Goal: Information Seeking & Learning: Learn about a topic

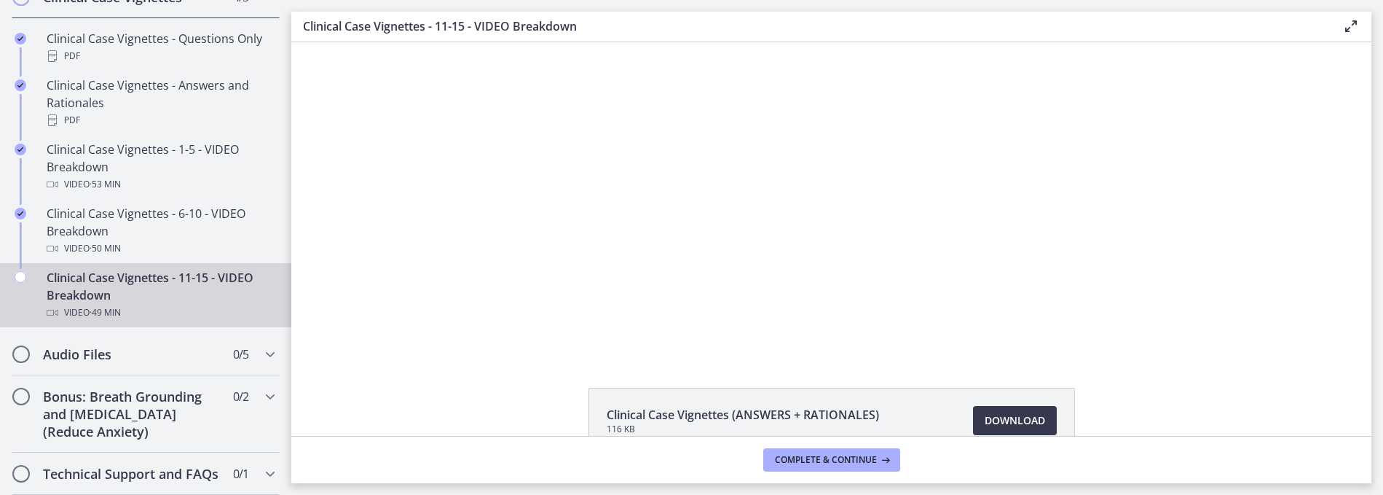
scroll to position [334, 0]
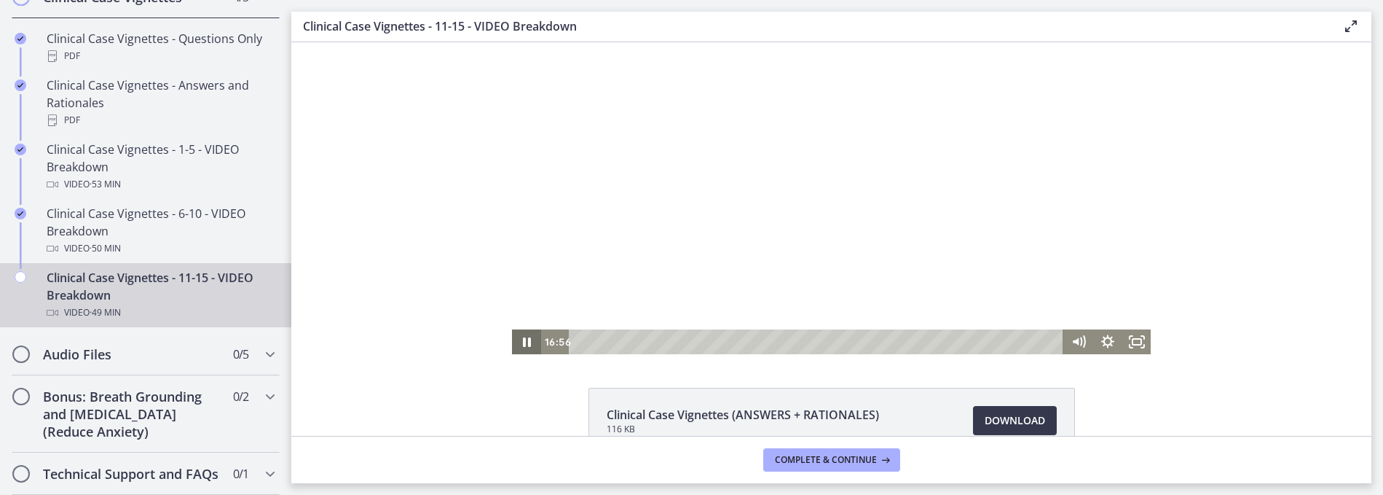
click at [517, 328] on div "Click for sound @keyframes VOLUME_SMALL_WAVE_FLASH { 0% { opacity: 0; } 33% { o…" at bounding box center [832, 198] width 640 height 312
click at [523, 342] on icon "Pause" at bounding box center [527, 341] width 8 height 9
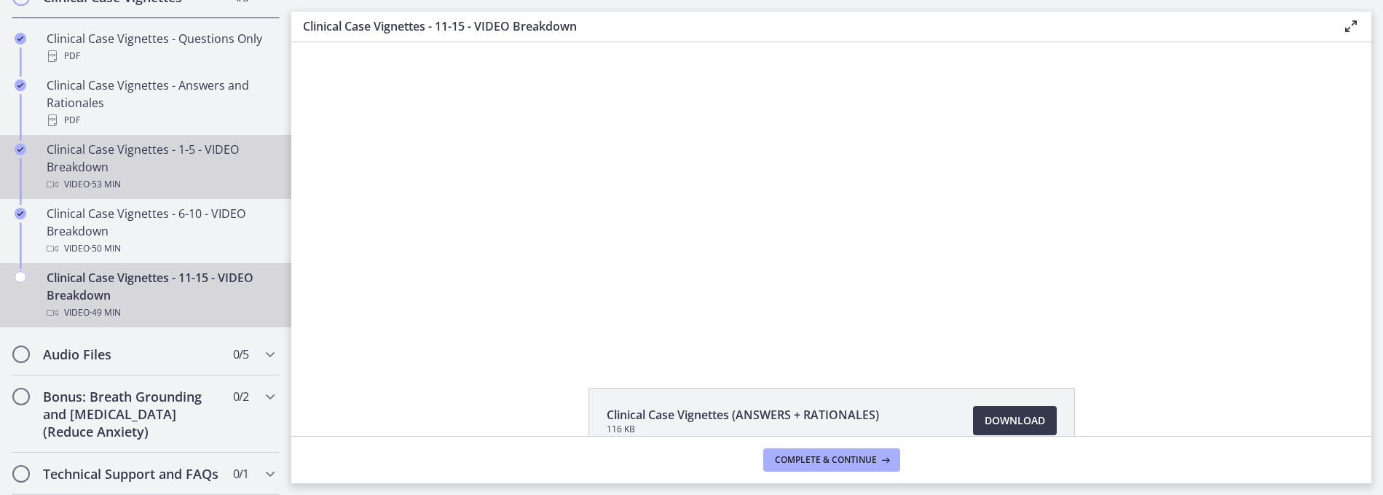
scroll to position [0, 0]
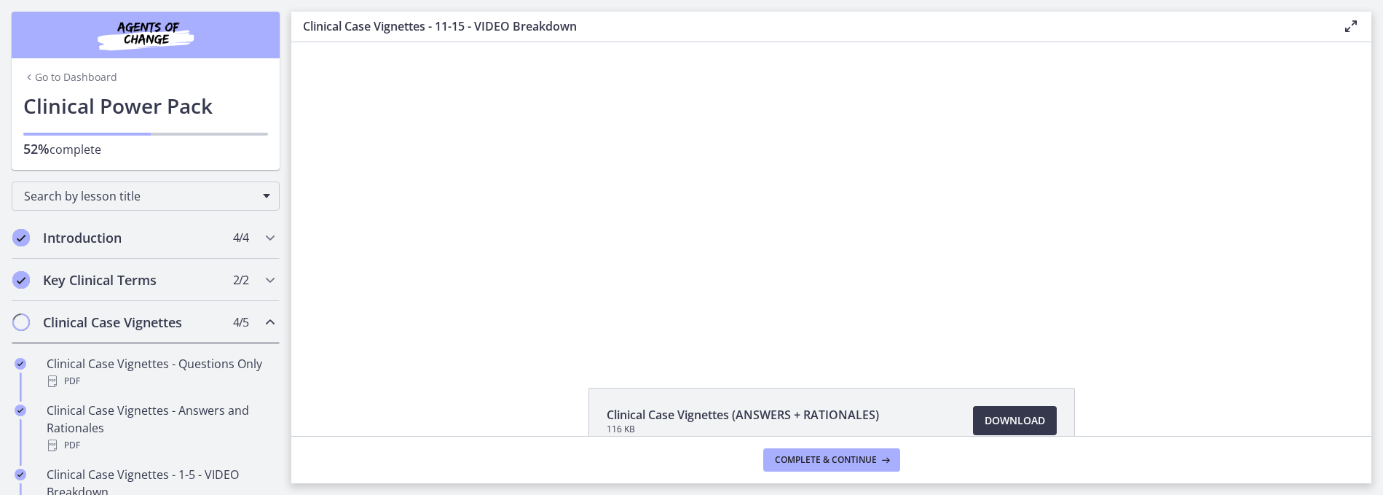
click at [137, 28] on img "Chapters" at bounding box center [145, 34] width 175 height 35
click at [23, 76] on icon "Chapters" at bounding box center [29, 77] width 12 height 12
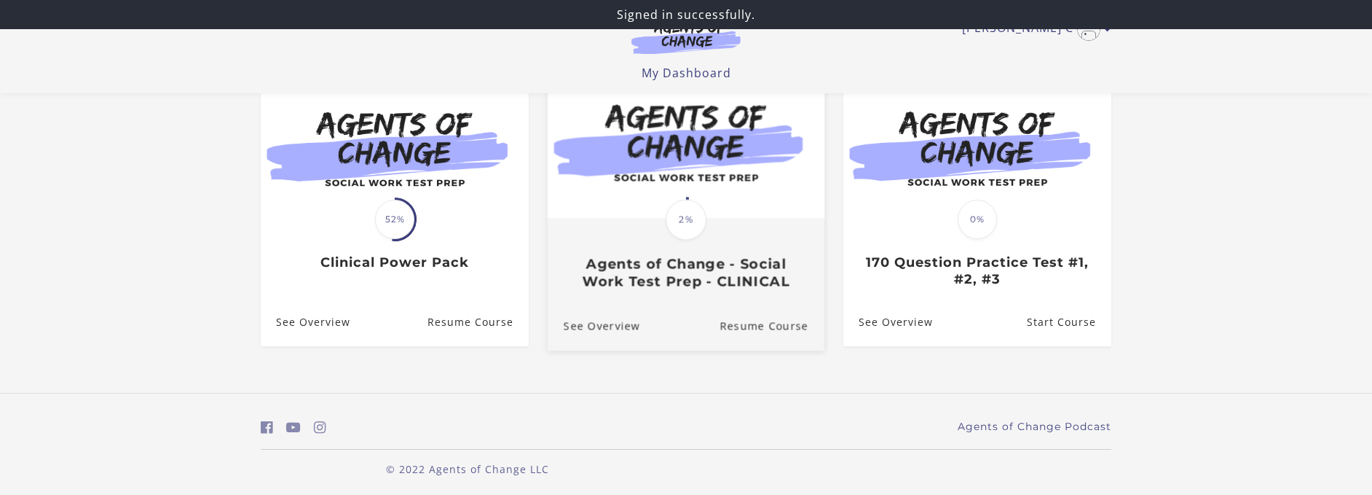
scroll to position [160, 0]
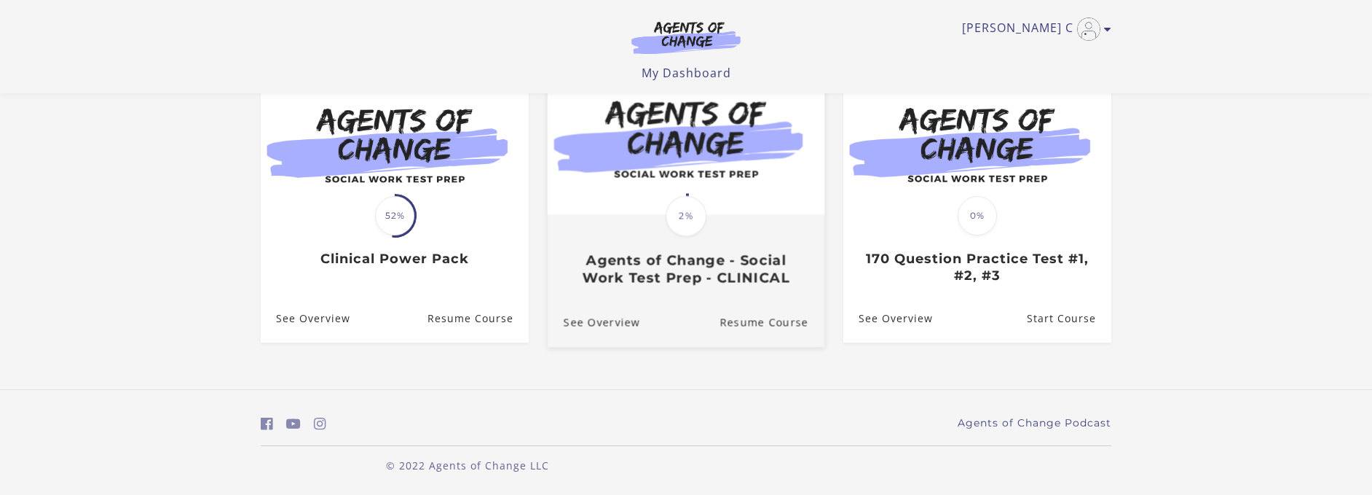
click at [681, 183] on img at bounding box center [686, 139] width 277 height 149
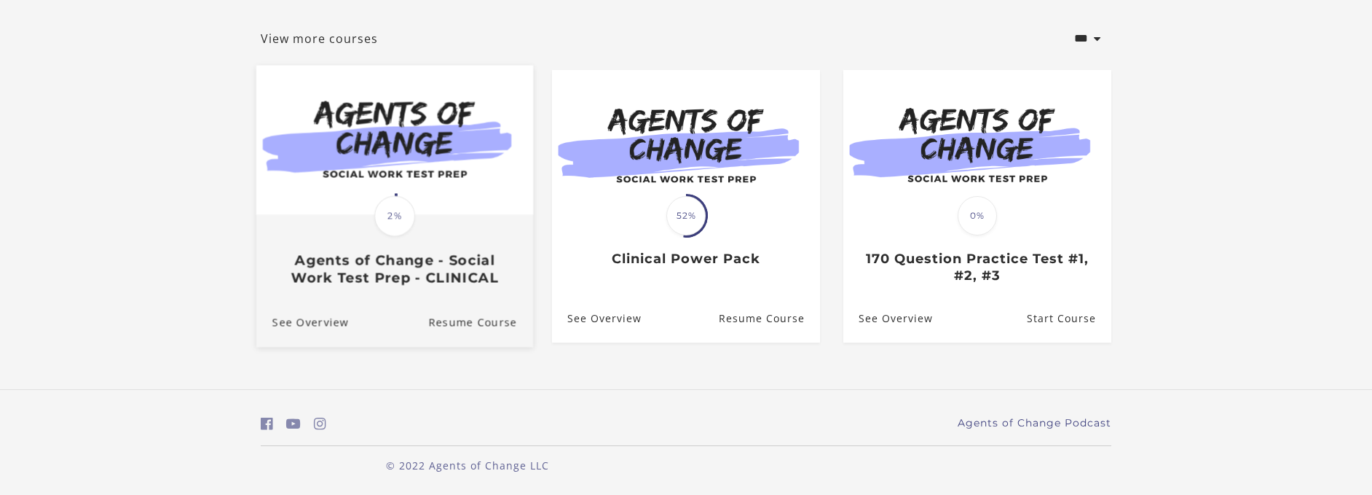
scroll to position [253, 0]
click at [331, 320] on link "See Overview" at bounding box center [302, 322] width 93 height 49
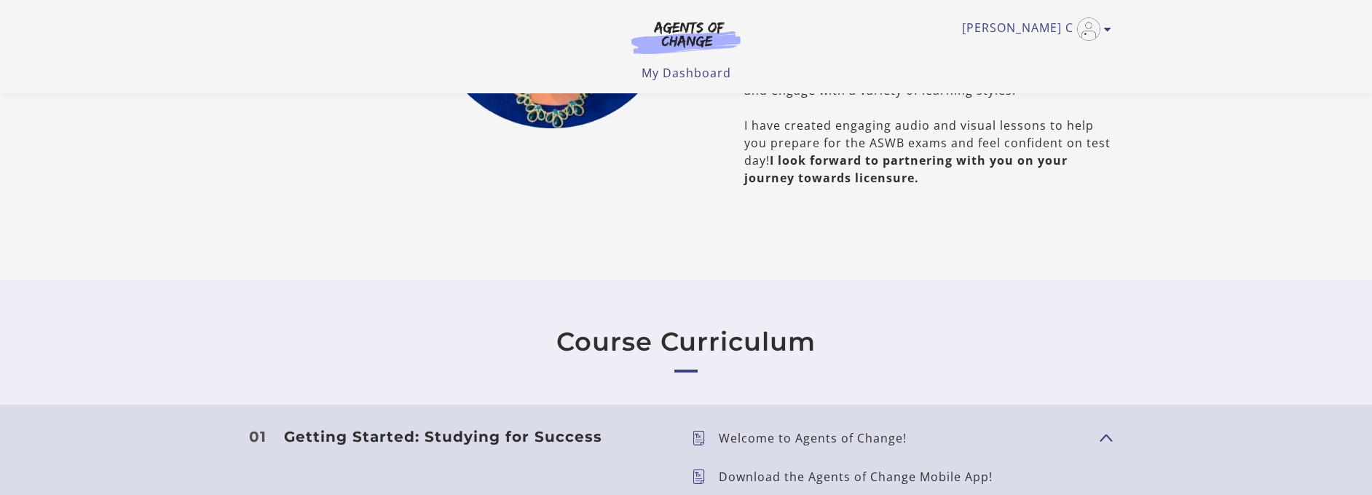
scroll to position [953, 0]
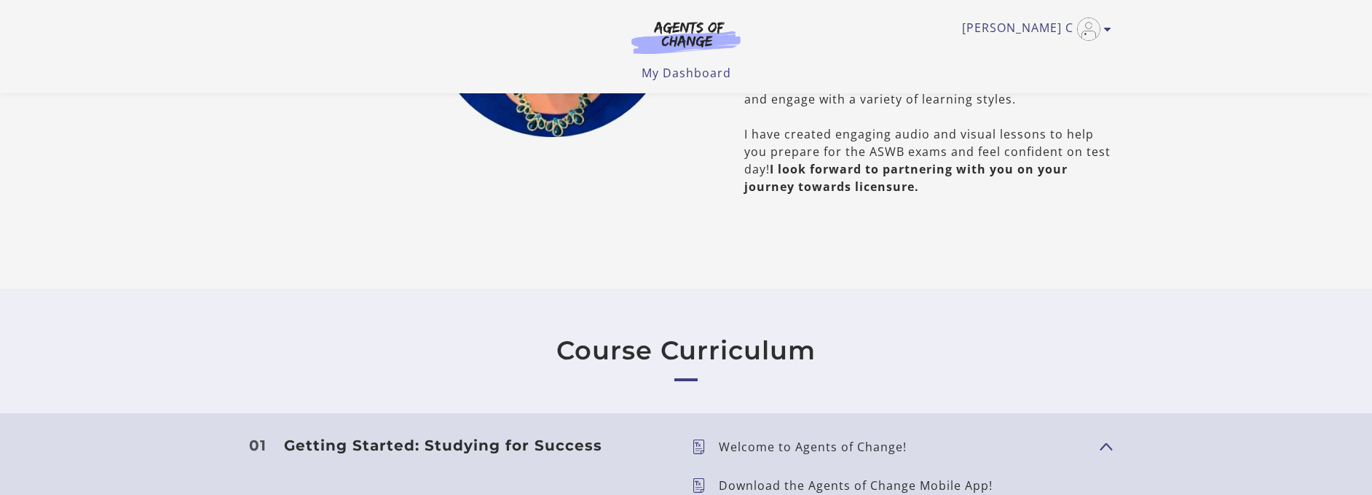
click at [687, 366] on h2 "Course Curriculum" at bounding box center [685, 350] width 259 height 31
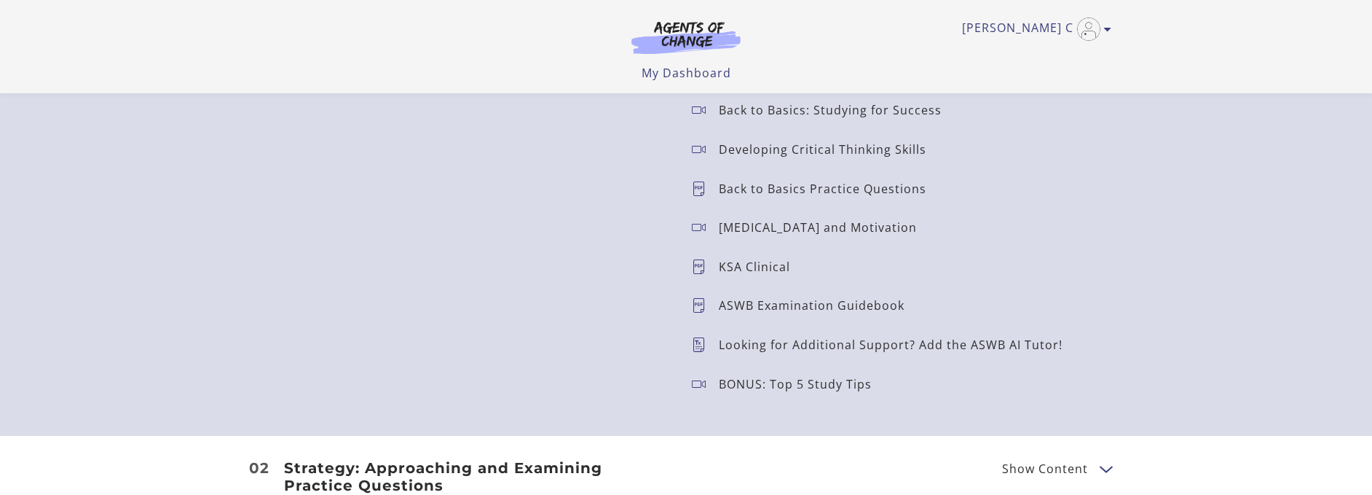
scroll to position [1196, 0]
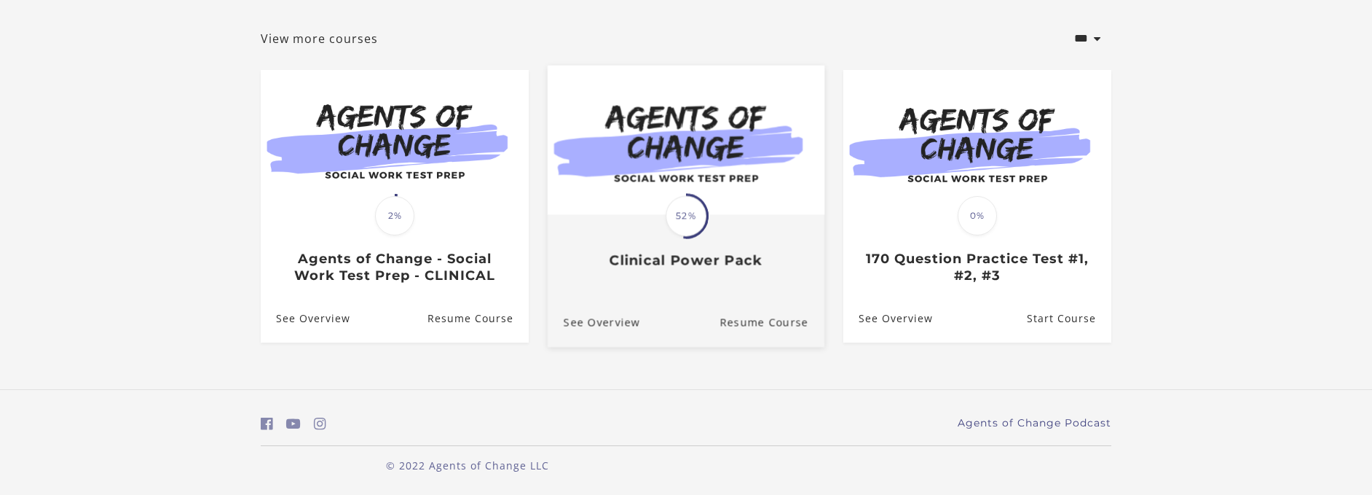
click at [682, 121] on img at bounding box center [686, 139] width 277 height 149
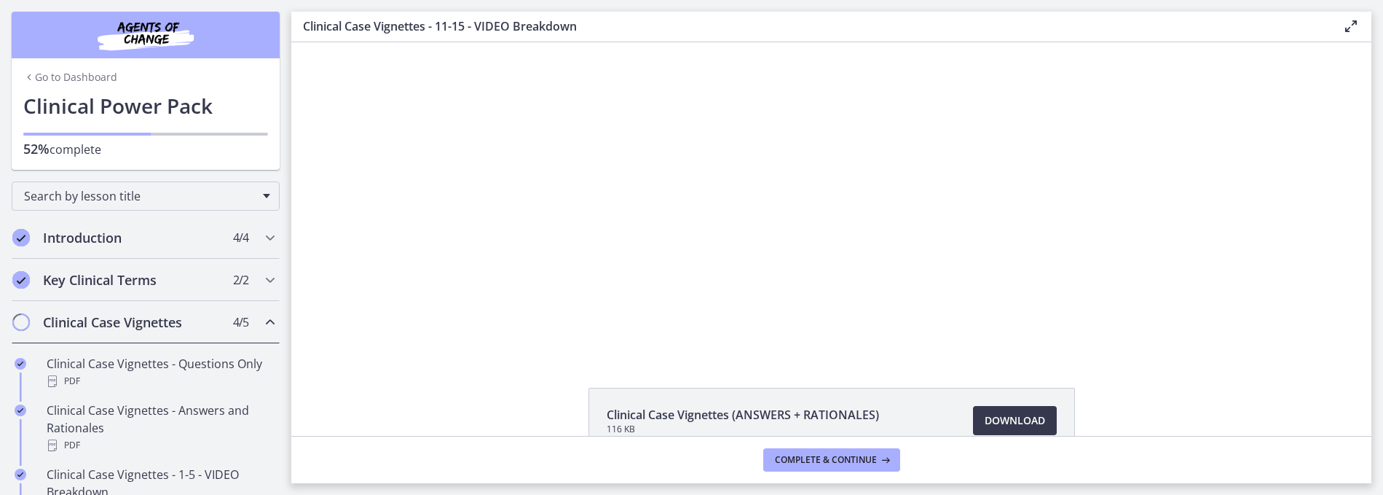
scroll to position [342, 0]
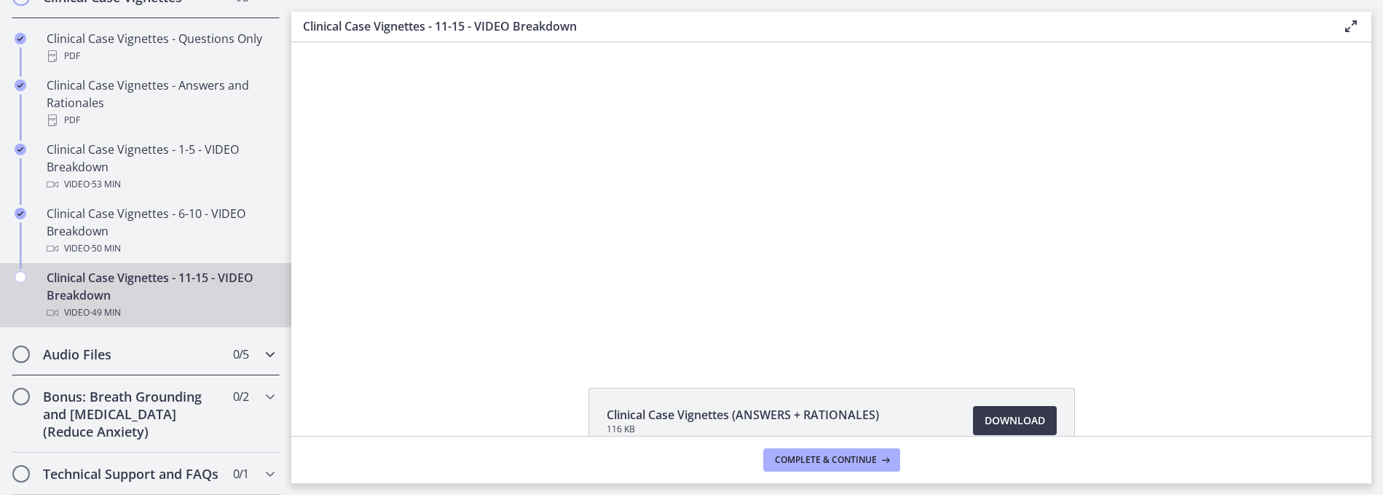
click at [261, 345] on icon "Chapters" at bounding box center [269, 353] width 17 height 17
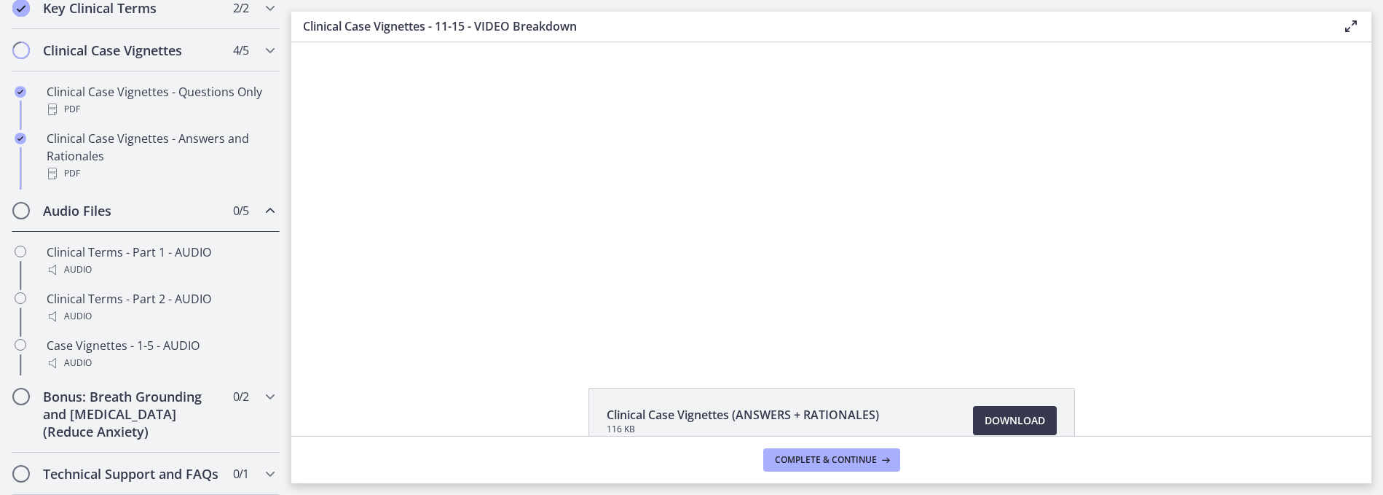
scroll to position [272, 0]
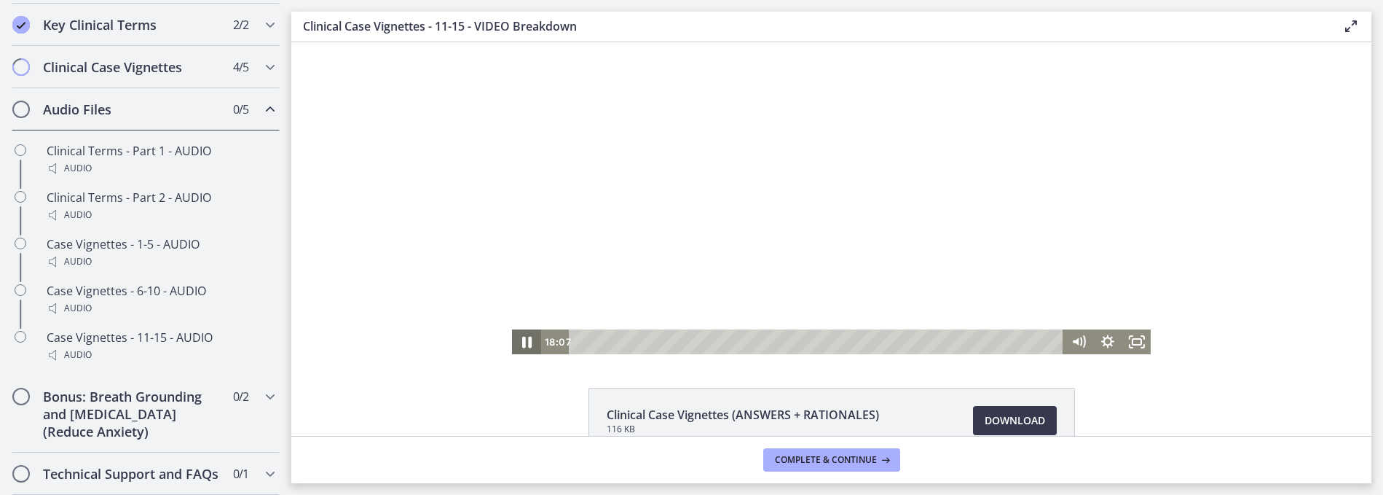
click at [518, 347] on icon "Pause" at bounding box center [526, 342] width 35 height 30
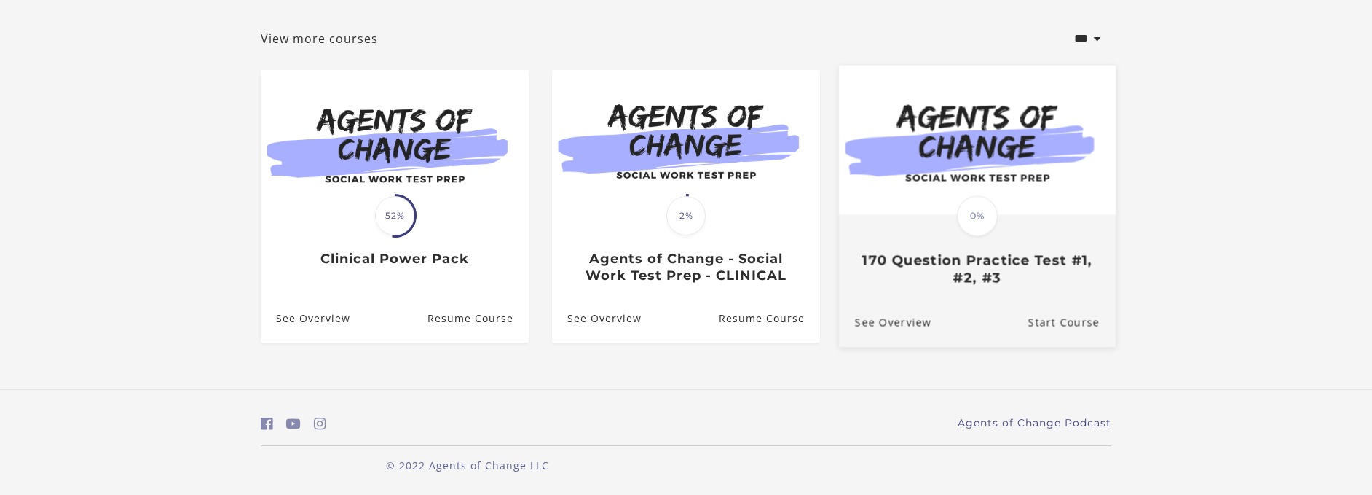
click at [978, 170] on img at bounding box center [977, 139] width 277 height 149
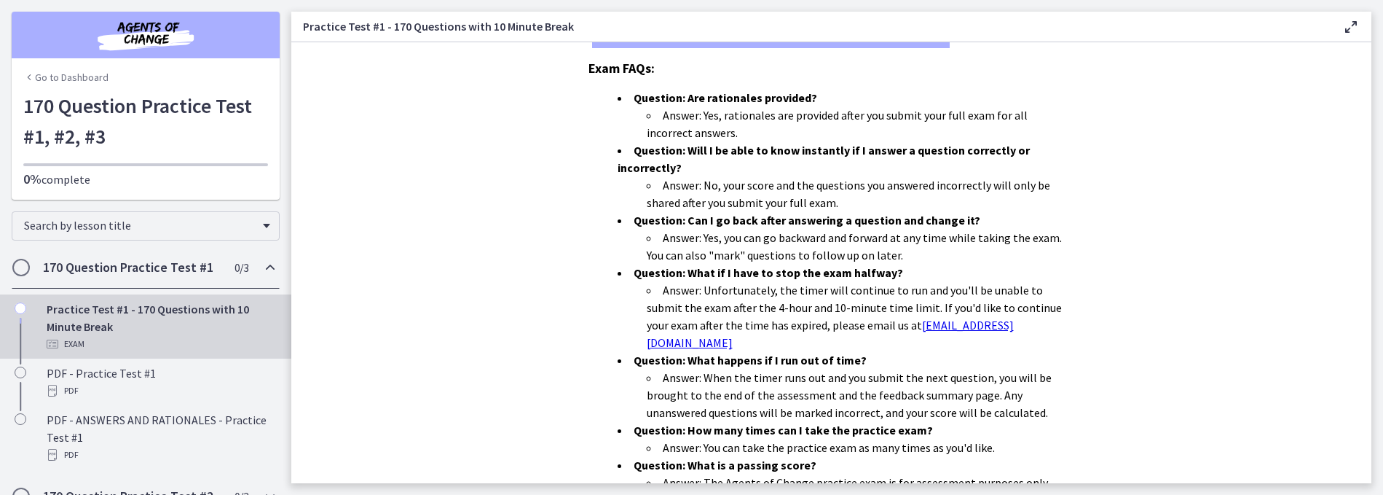
scroll to position [483, 0]
